Goal: Find specific page/section: Find specific page/section

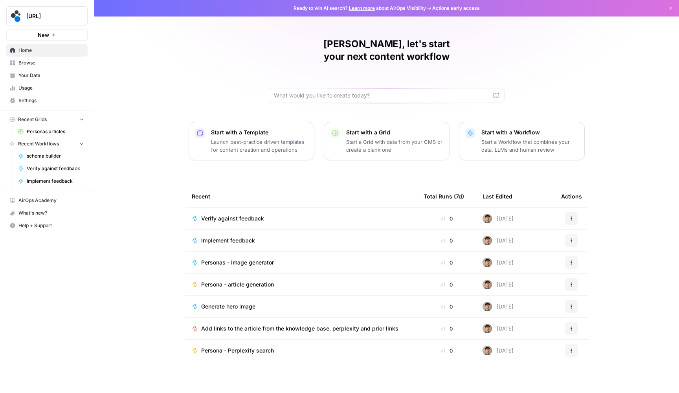
click at [58, 64] on span "Browse" at bounding box center [51, 62] width 66 height 7
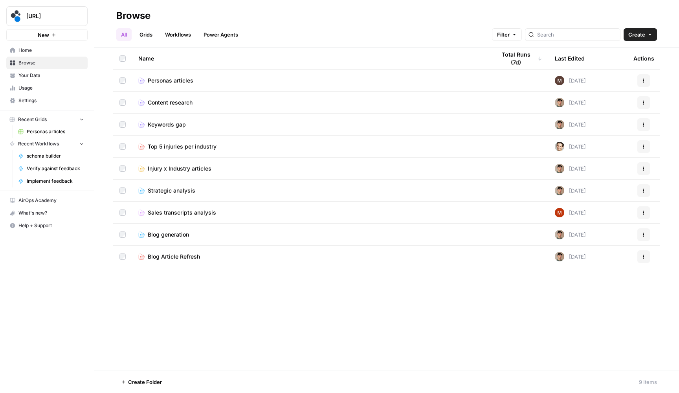
click at [192, 84] on td "Personas articles" at bounding box center [310, 81] width 357 height 22
click at [190, 81] on span "Personas articles" at bounding box center [171, 81] width 46 height 8
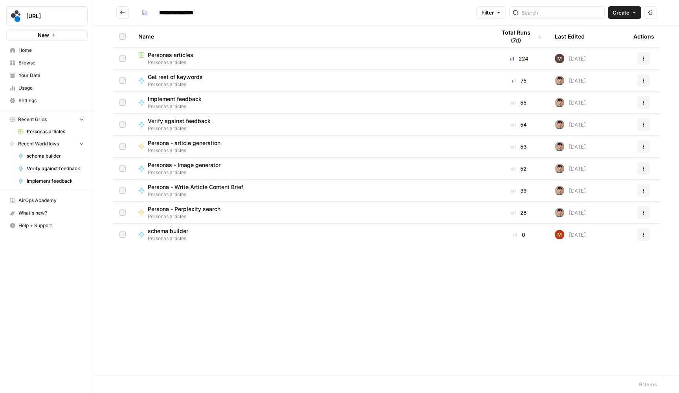
click at [186, 59] on span "Personas articles" at bounding box center [310, 62] width 345 height 7
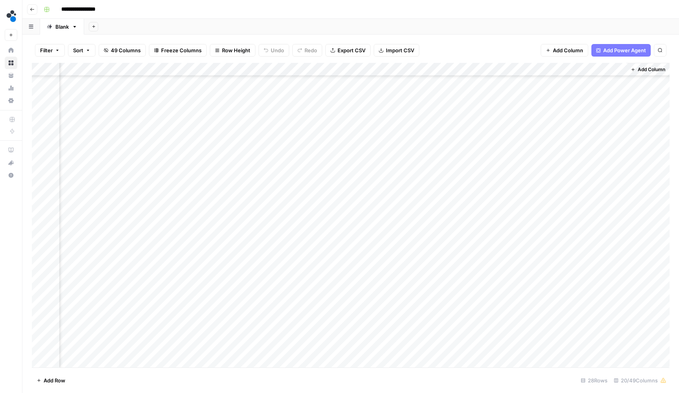
scroll to position [61, 880]
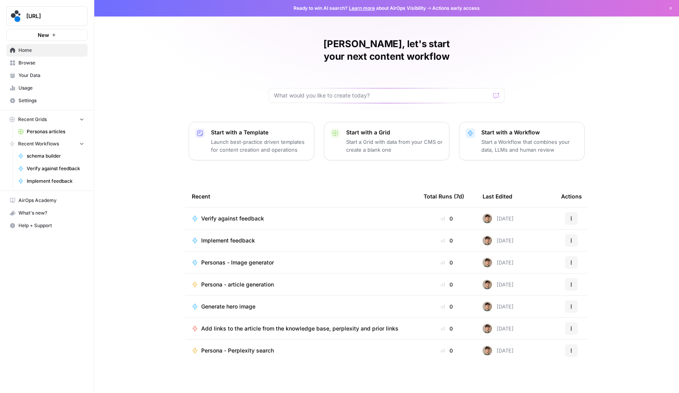
click at [48, 62] on span "Browse" at bounding box center [51, 62] width 66 height 7
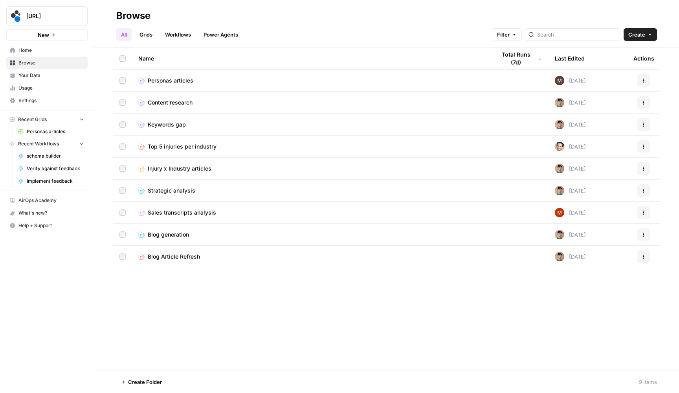
click at [177, 78] on span "Personas articles" at bounding box center [171, 81] width 46 height 8
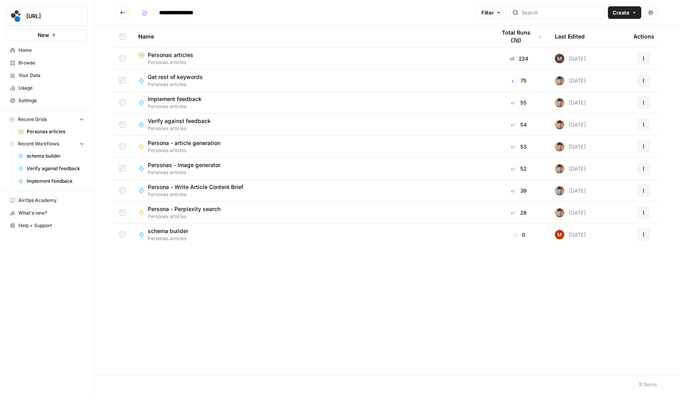
click at [174, 57] on span "Personas articles" at bounding box center [171, 55] width 46 height 8
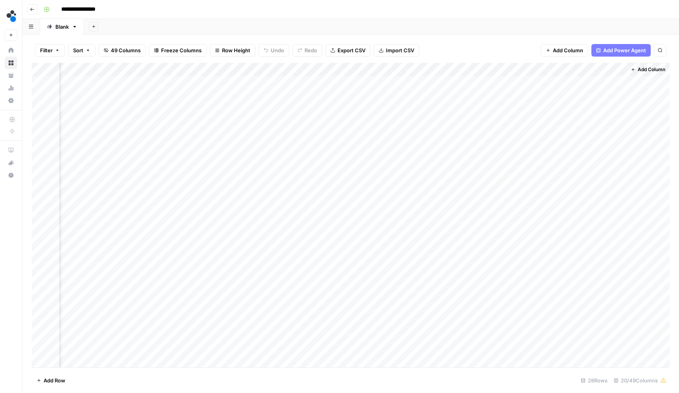
scroll to position [0, 880]
click at [511, 122] on div "Add Column" at bounding box center [351, 216] width 638 height 306
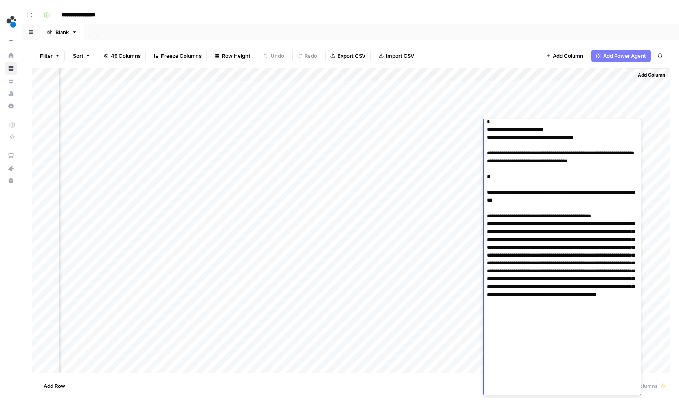
scroll to position [280, 0]
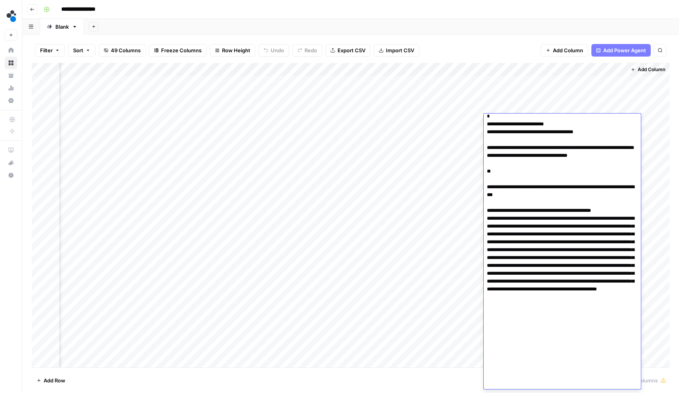
click at [673, 145] on div "Filter Sort 49 Columns Freeze Columns Row Height Undo Redo Export CSV Import CS…" at bounding box center [350, 214] width 656 height 358
